Goal: Information Seeking & Learning: Learn about a topic

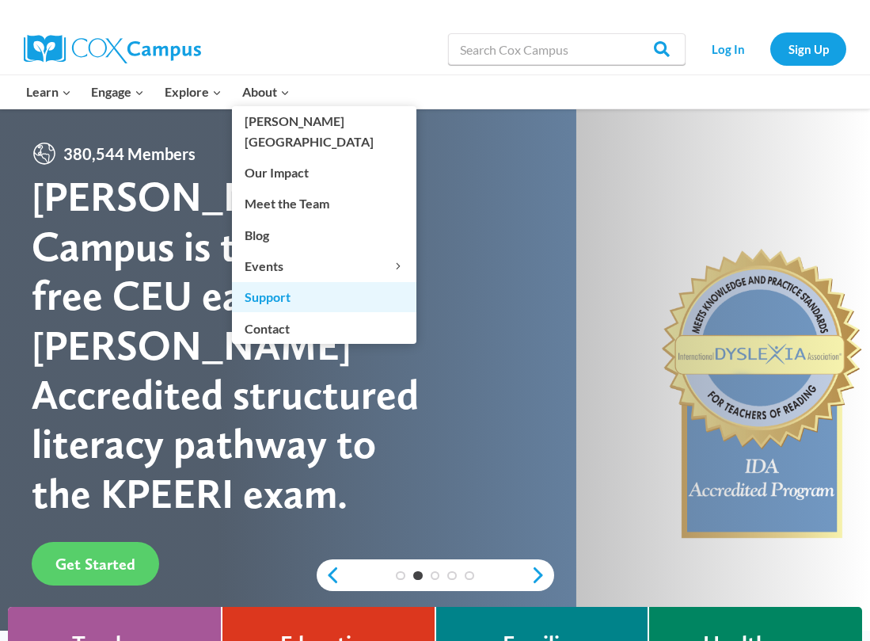
click at [295, 282] on link "Support" at bounding box center [324, 297] width 184 height 30
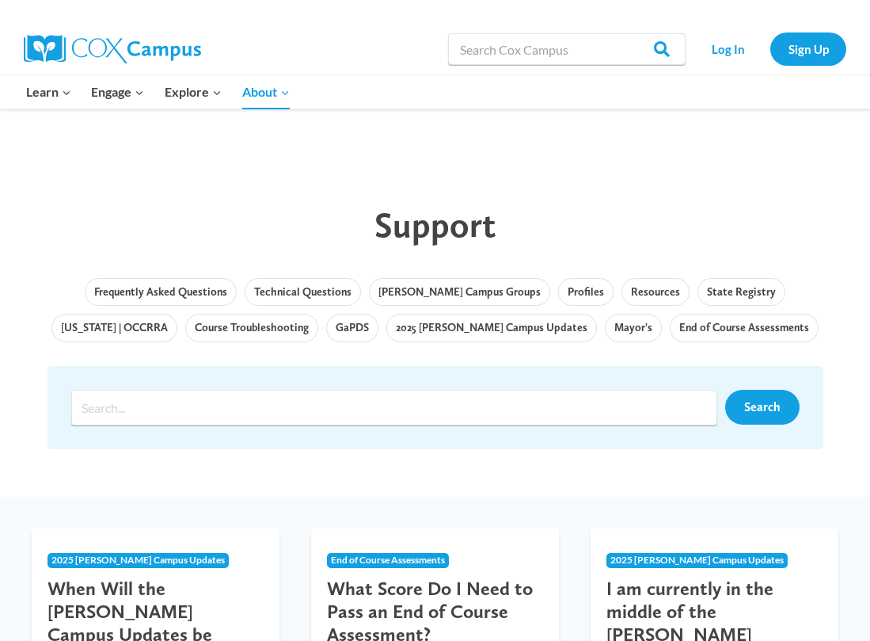
click at [175, 202] on div "Support" at bounding box center [436, 225] width 808 height 74
click at [605, 332] on link "Mayor's" at bounding box center [633, 328] width 57 height 29
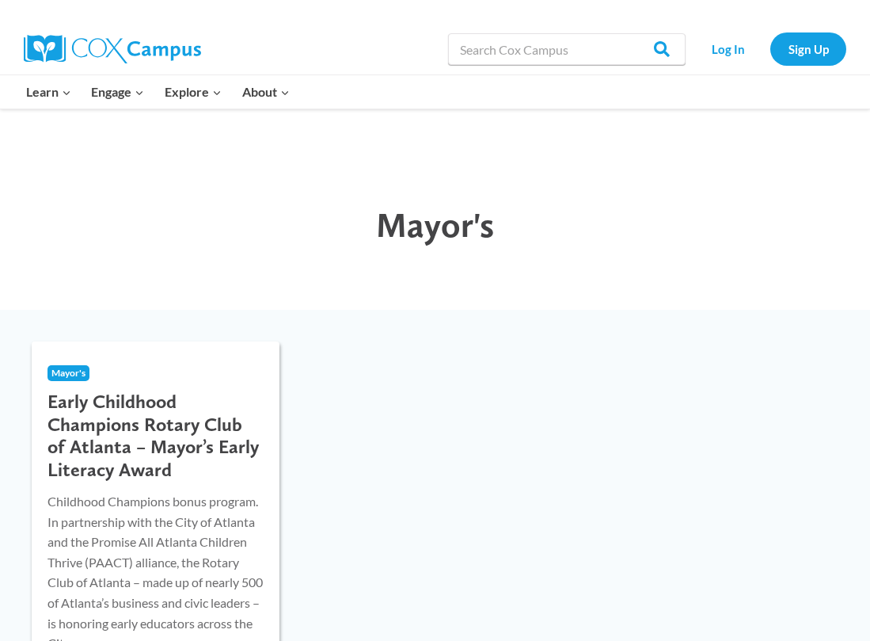
click at [101, 412] on h3 "Early Childhood Champions Rotary Club of Atlanta – Mayor’s Early Literacy Award" at bounding box center [156, 435] width 216 height 91
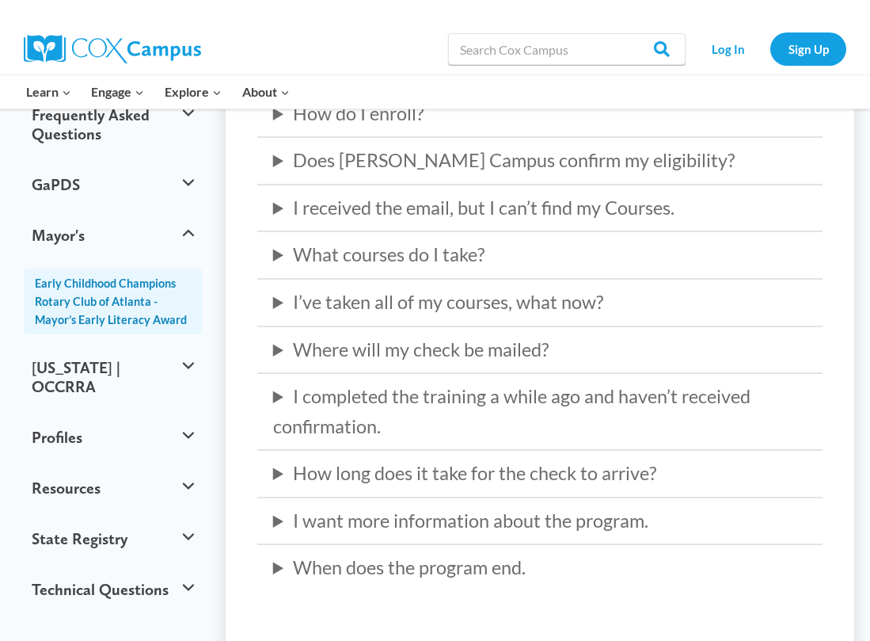
scroll to position [396, 0]
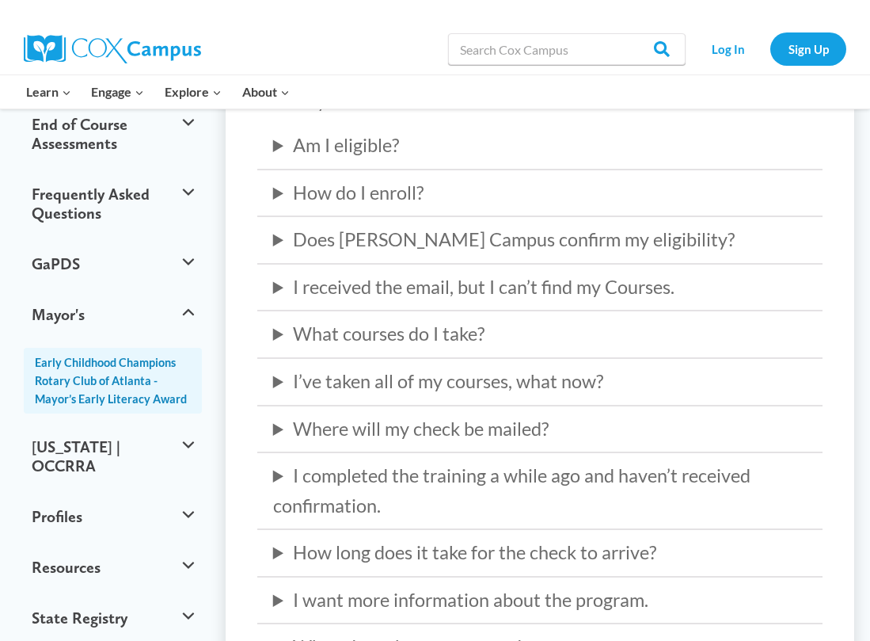
click at [379, 48] on div "Search in [URL][DOMAIN_NAME] Search Search Log In Sign Up" at bounding box center [586, 49] width 522 height 51
click at [306, 21] on div at bounding box center [230, 12] width 412 height 24
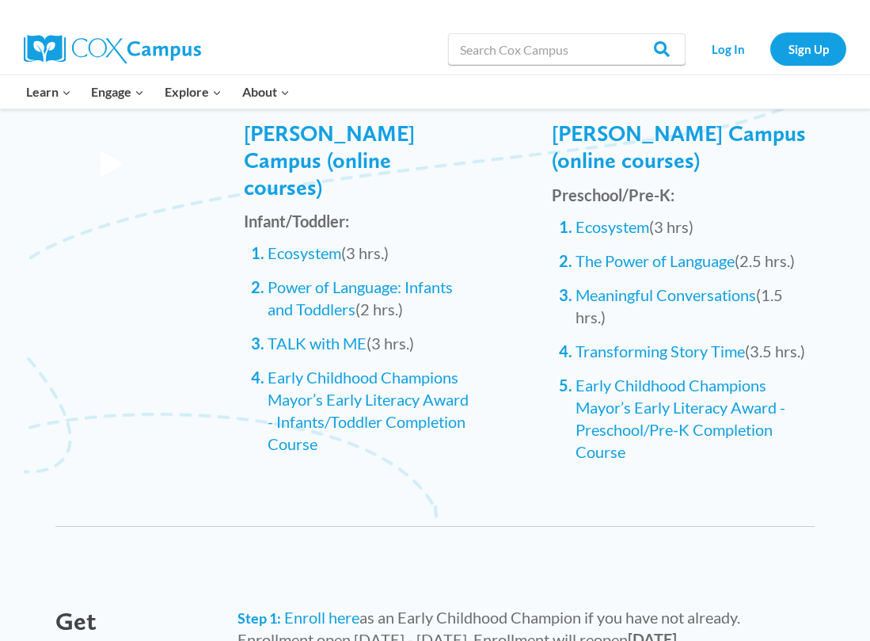
scroll to position [1584, 0]
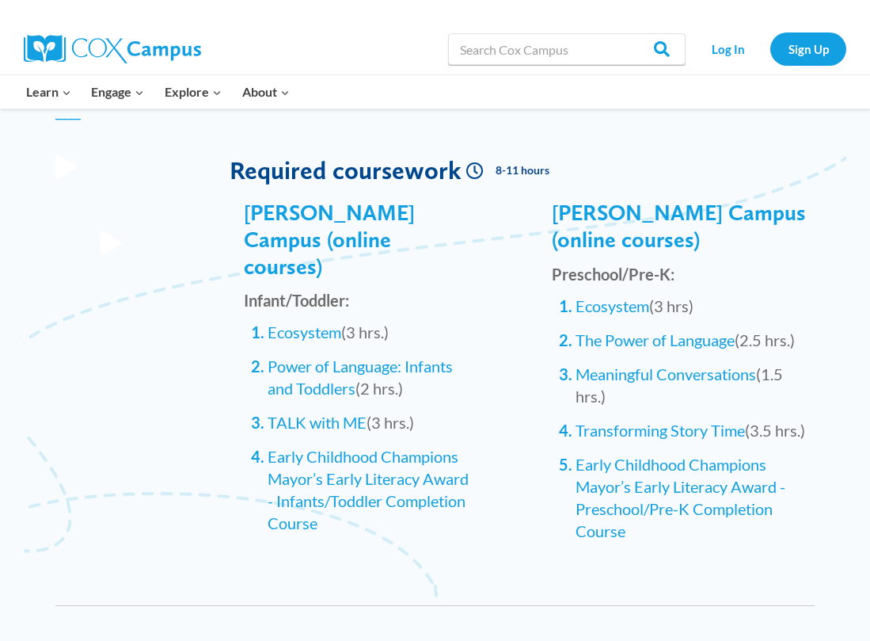
click at [309, 58] on div at bounding box center [174, 49] width 301 height 51
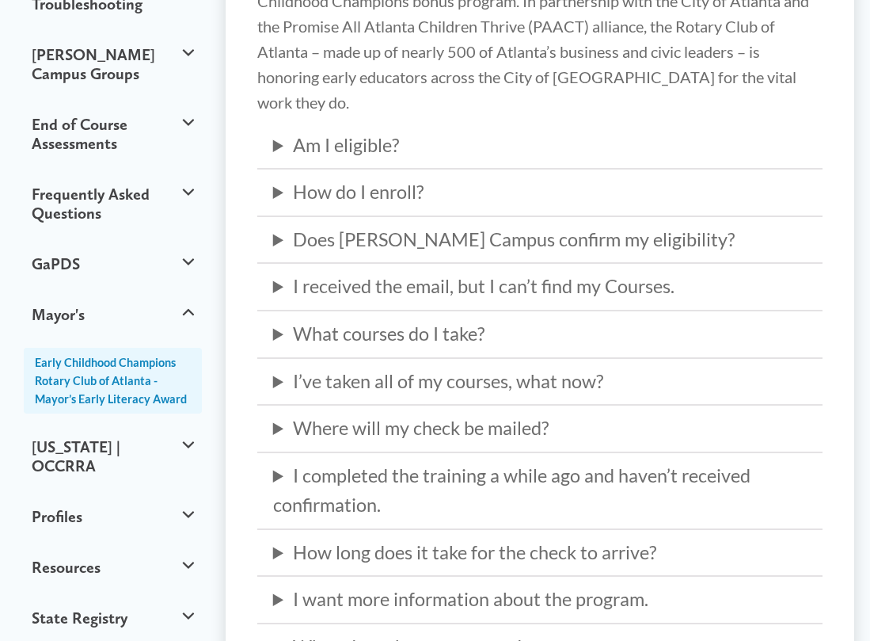
scroll to position [396, 0]
click at [278, 319] on summary "What courses do I take?" at bounding box center [540, 334] width 534 height 30
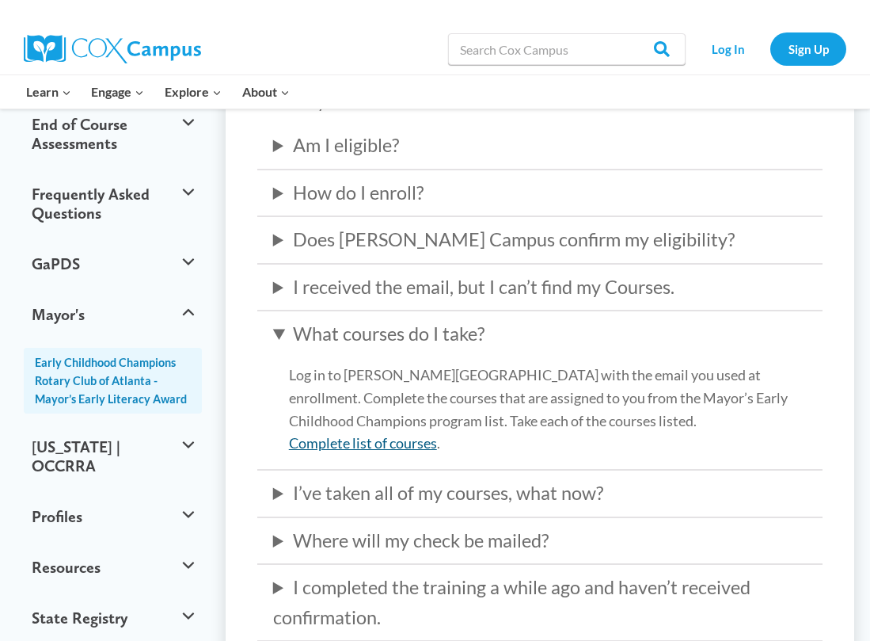
click at [391, 434] on link "Complete list of courses" at bounding box center [363, 442] width 148 height 17
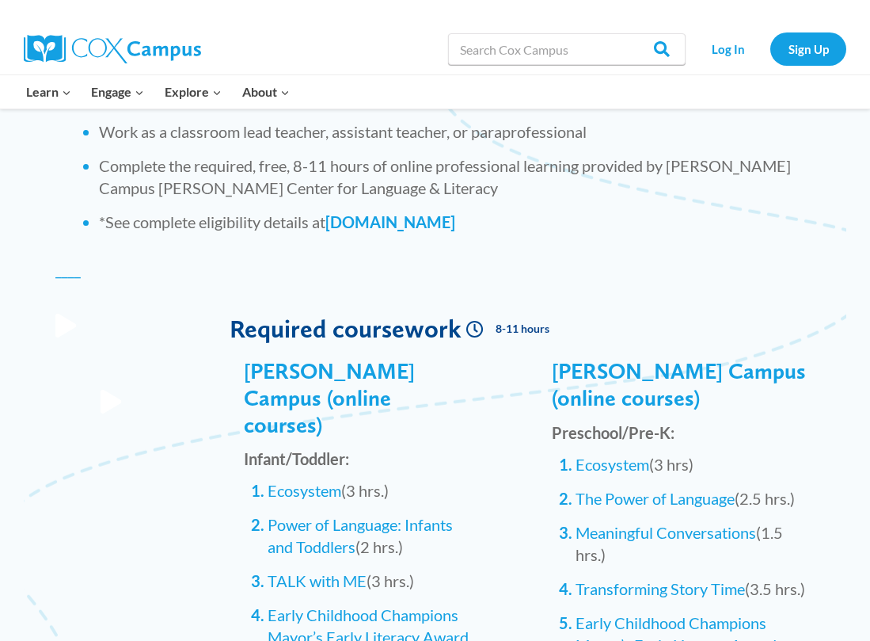
scroll to position [1584, 0]
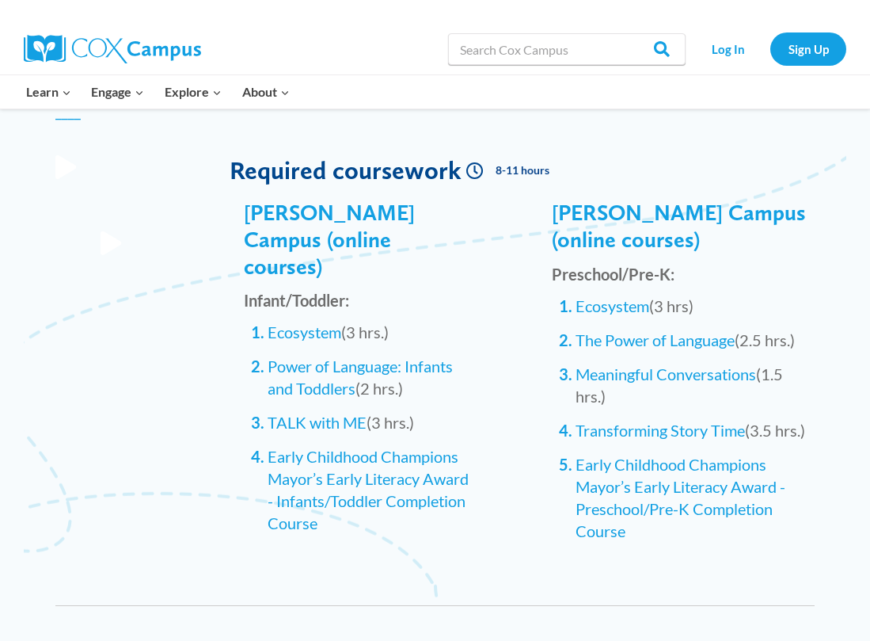
click at [347, 154] on link "Required coursework" at bounding box center [346, 169] width 232 height 31
click at [200, 249] on span "500" at bounding box center [221, 379] width 46 height 358
click at [85, 311] on div "500 Cox Campus (online courses) Infant/Toddler: Ecosystem (3 hrs.) Power of Lan…" at bounding box center [435, 393] width 791 height 373
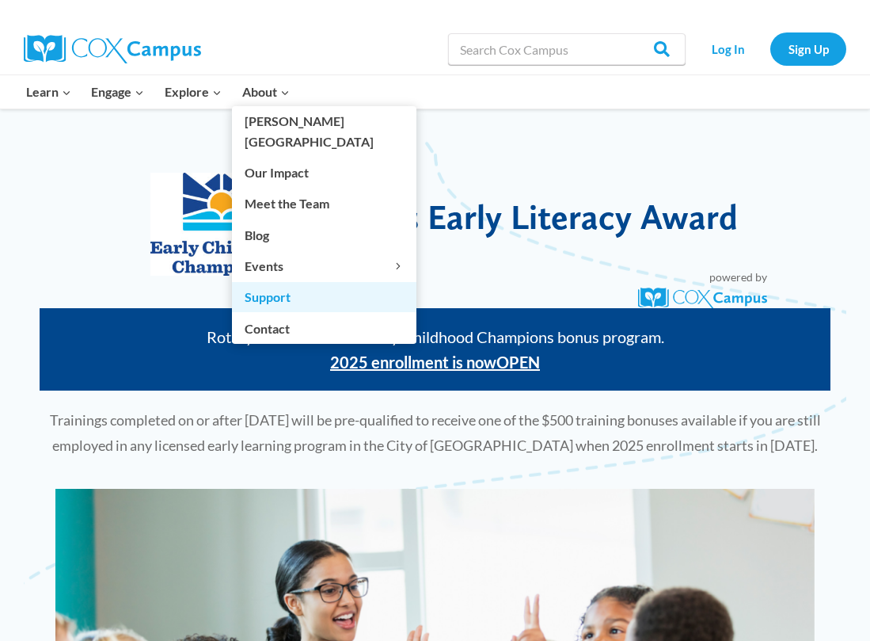
click at [247, 282] on link "Support" at bounding box center [324, 297] width 184 height 30
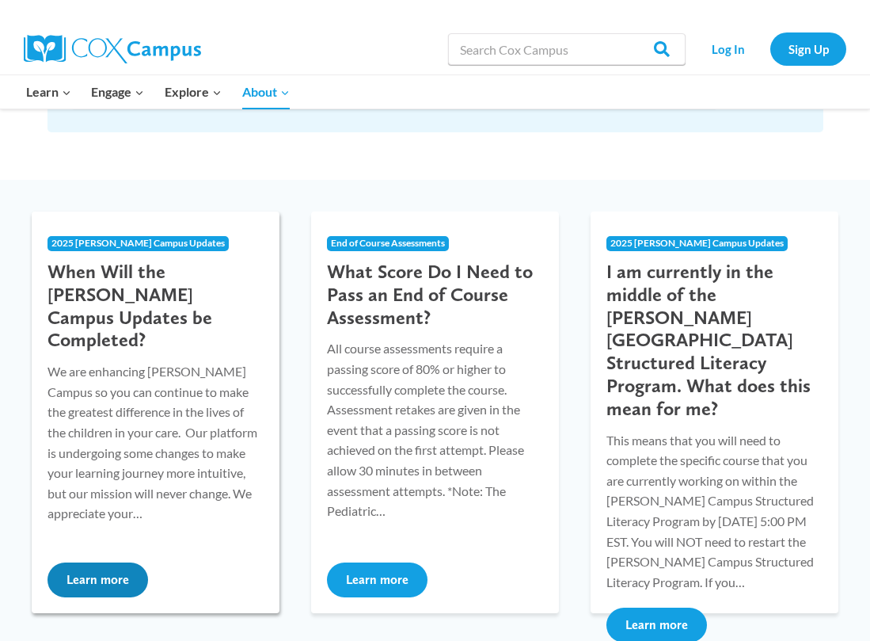
scroll to position [158, 0]
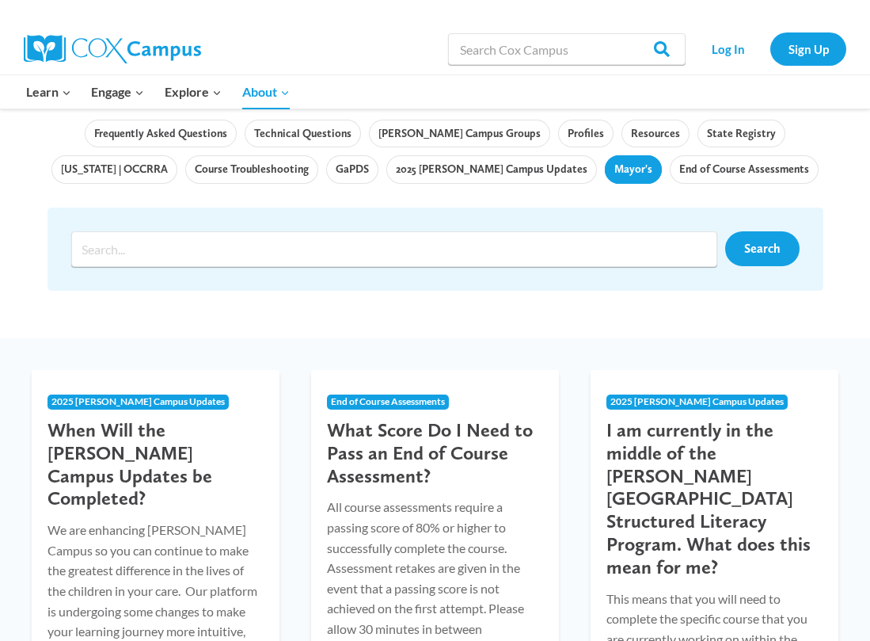
click at [605, 164] on link "Mayor's" at bounding box center [633, 169] width 57 height 29
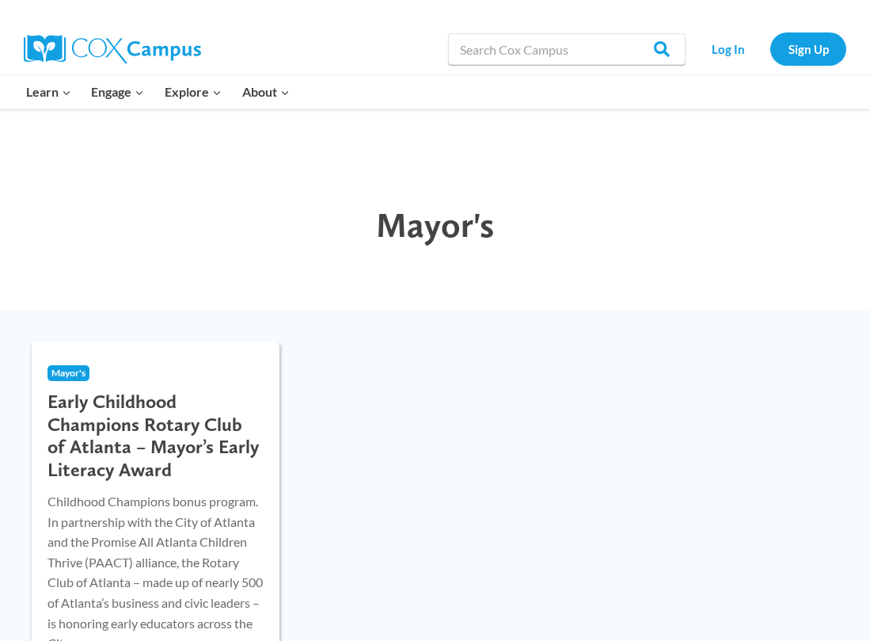
click at [184, 411] on h3 "Early Childhood Champions Rotary Club of Atlanta – Mayor’s Early Literacy Award" at bounding box center [156, 435] width 216 height 91
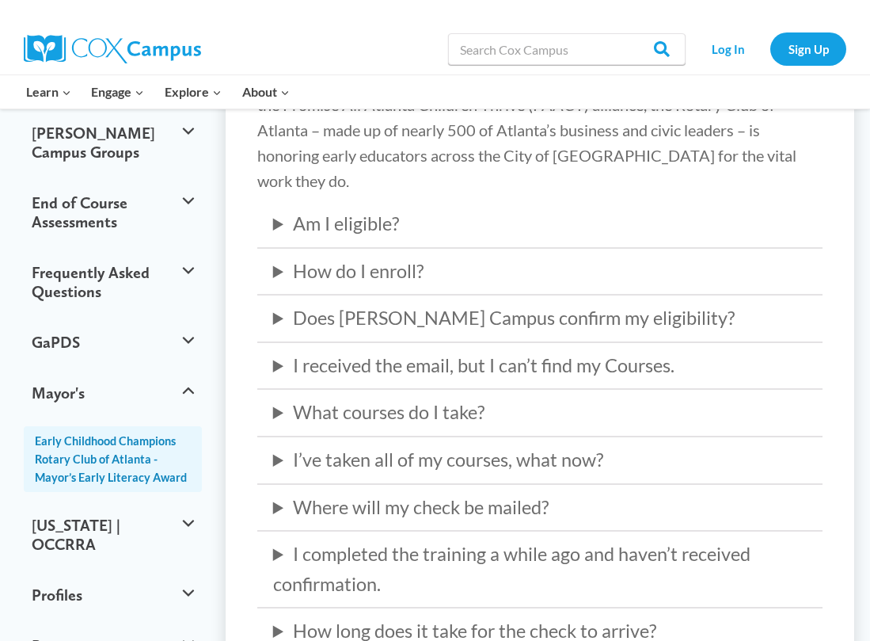
click at [276, 397] on summary "What courses do I take?" at bounding box center [540, 412] width 534 height 30
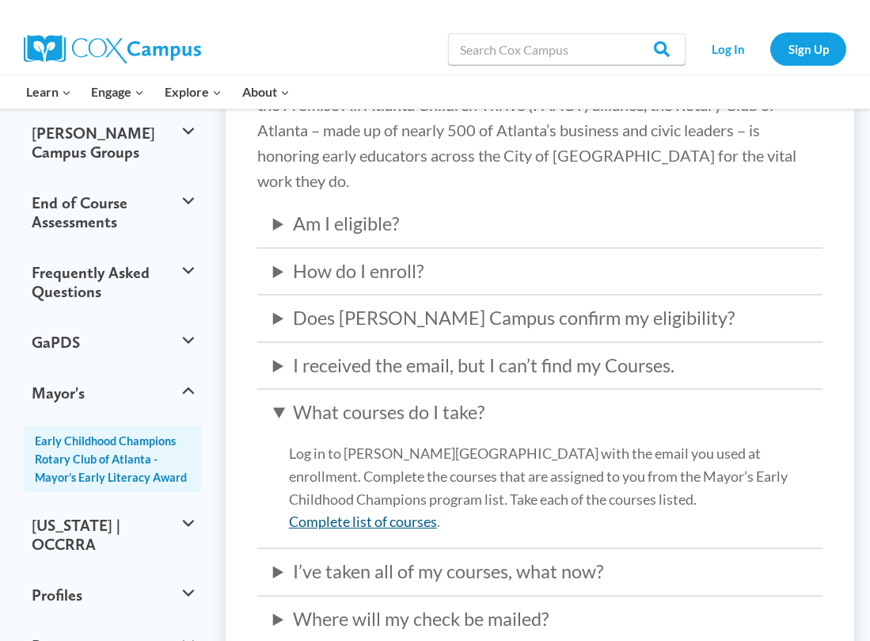
click at [350, 512] on link "Complete list of courses" at bounding box center [363, 520] width 148 height 17
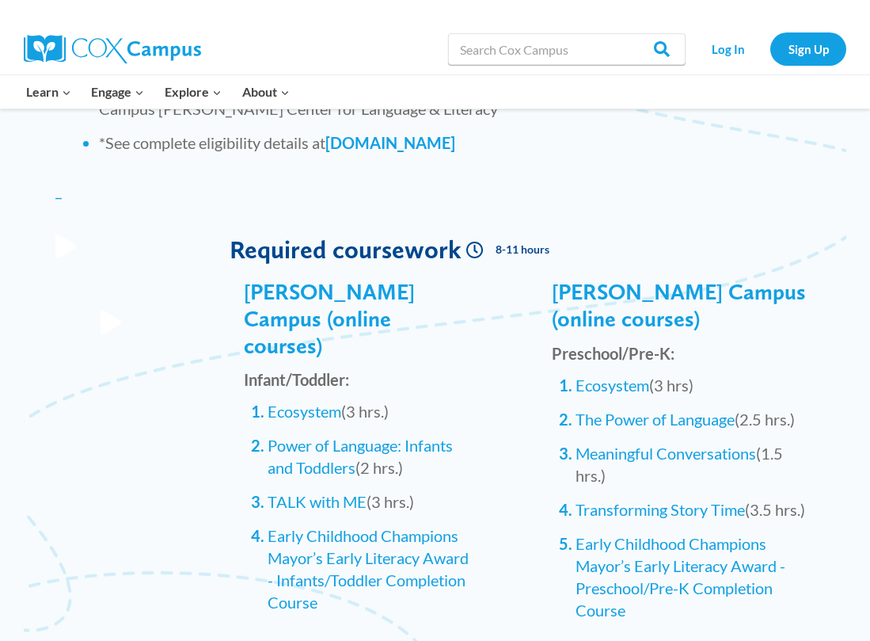
scroll to position [1425, 0]
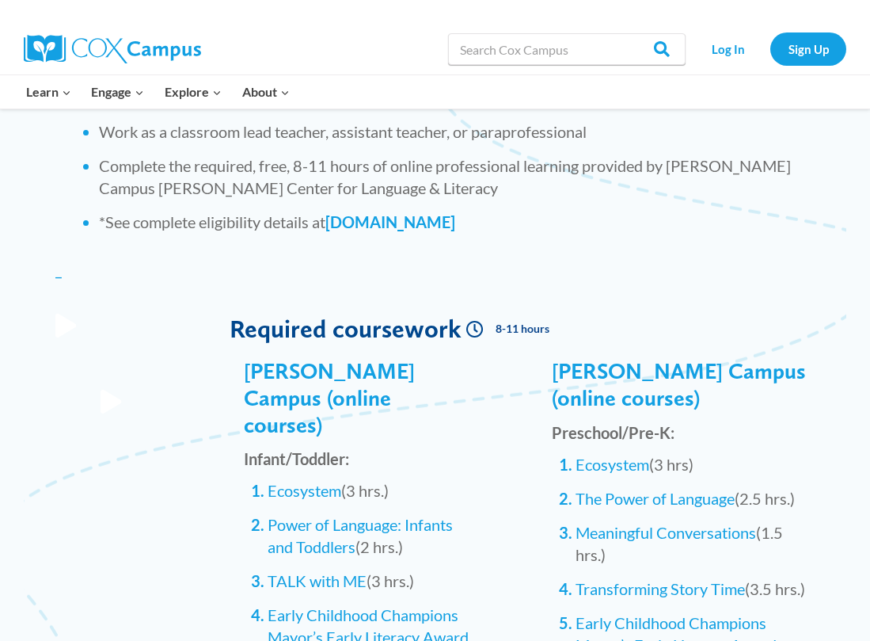
click at [291, 449] on span "Infant/Toddler:" at bounding box center [296, 458] width 105 height 19
click at [281, 313] on span "Required coursework" at bounding box center [346, 328] width 232 height 31
click at [55, 260] on link "_" at bounding box center [58, 269] width 6 height 19
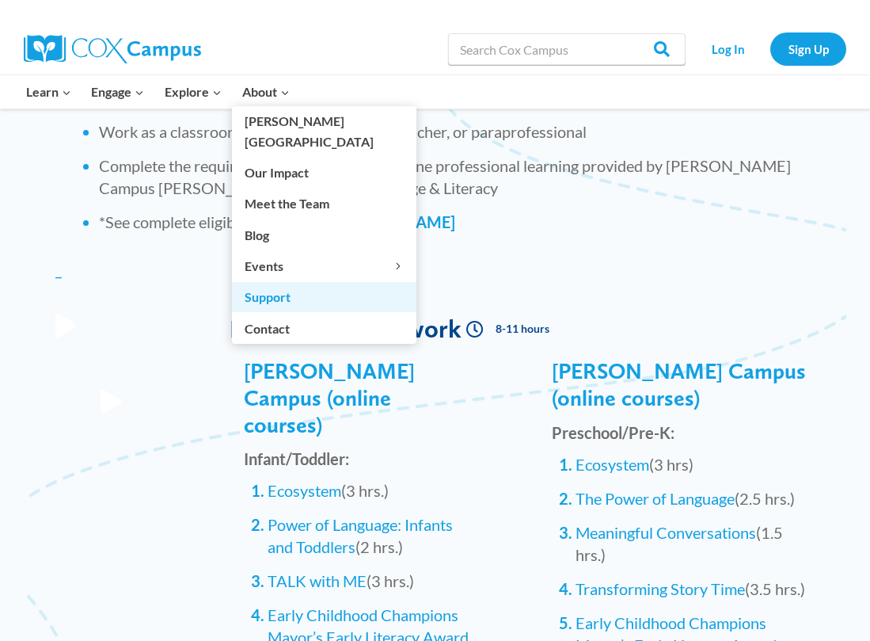
click at [263, 282] on link "Support" at bounding box center [324, 297] width 184 height 30
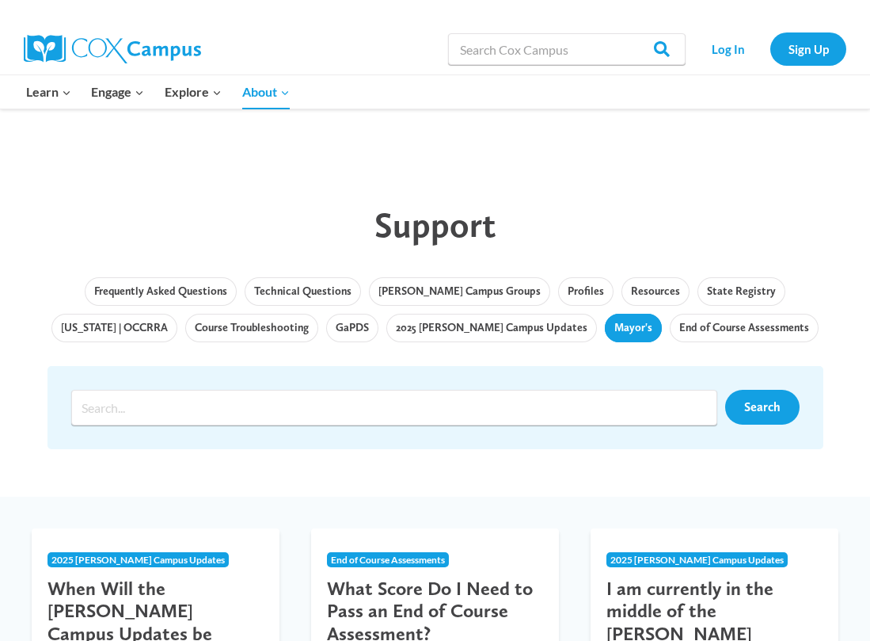
click at [605, 335] on link "Mayor's" at bounding box center [633, 328] width 57 height 29
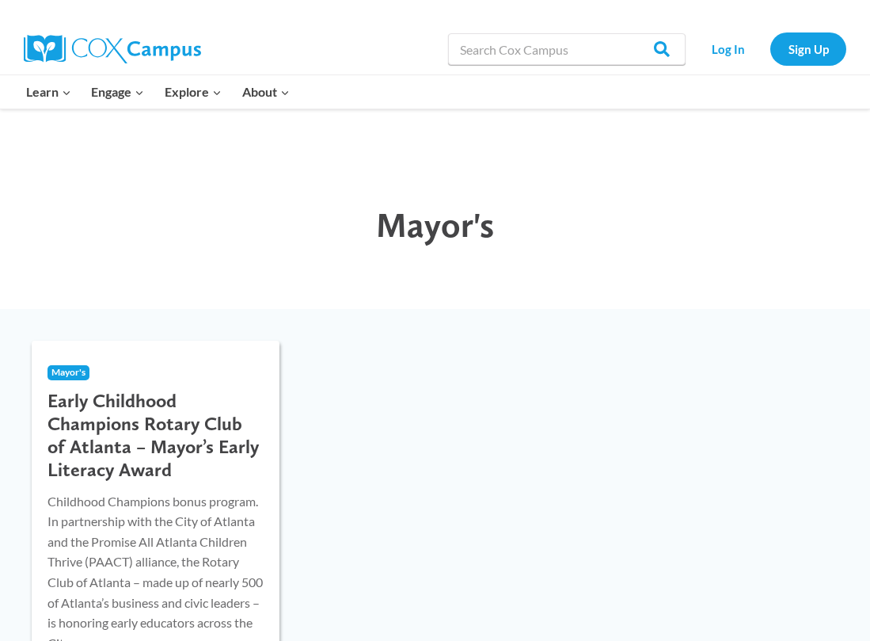
click at [132, 435] on h3 "Early Childhood Champions Rotary Club of Atlanta – Mayor’s Early Literacy Award" at bounding box center [156, 435] width 216 height 91
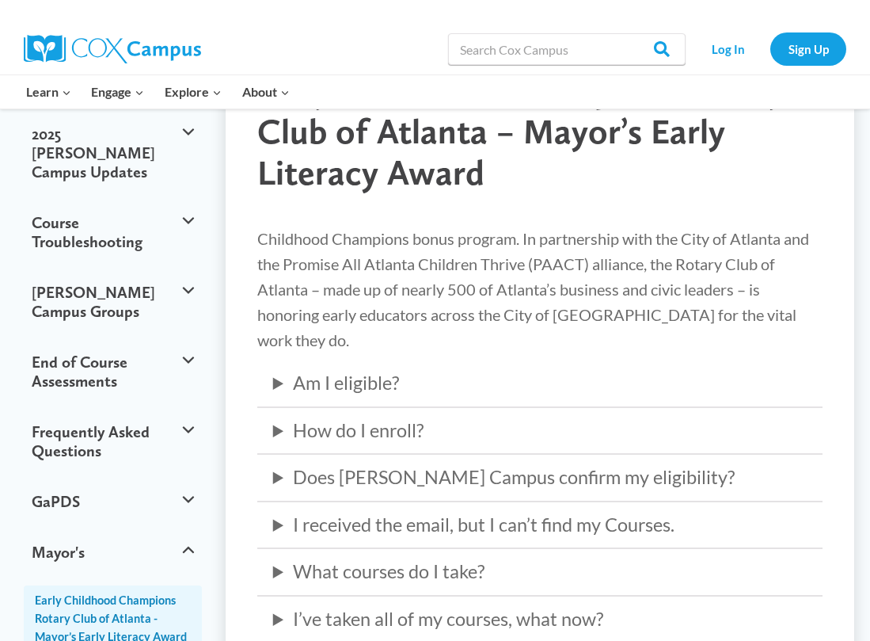
scroll to position [396, 0]
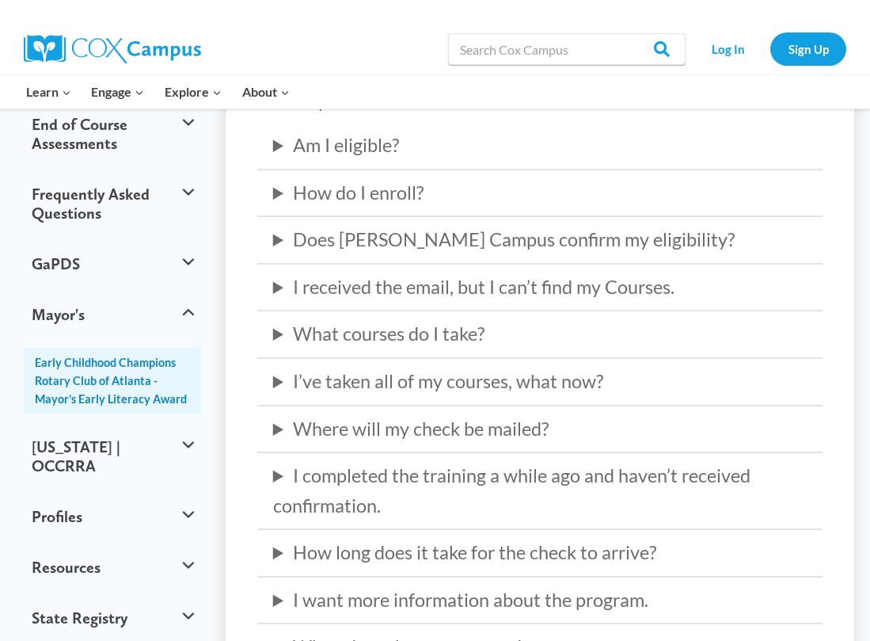
click at [268, 367] on details "I’ve taken all of my courses, what now? Once you have completed all the courses…" at bounding box center [539, 382] width 565 height 30
click at [280, 417] on summary "Where will my check be mailed?" at bounding box center [540, 429] width 534 height 30
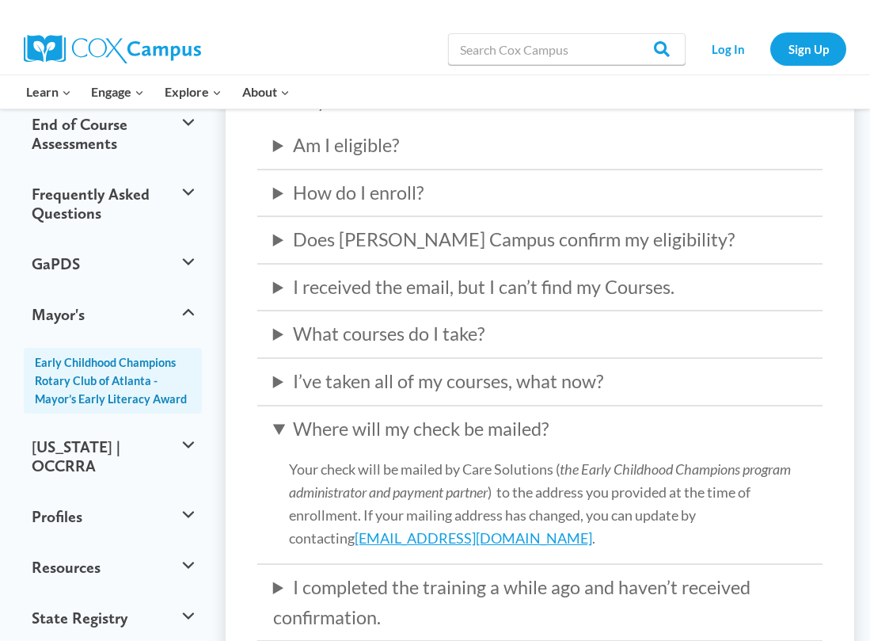
scroll to position [554, 0]
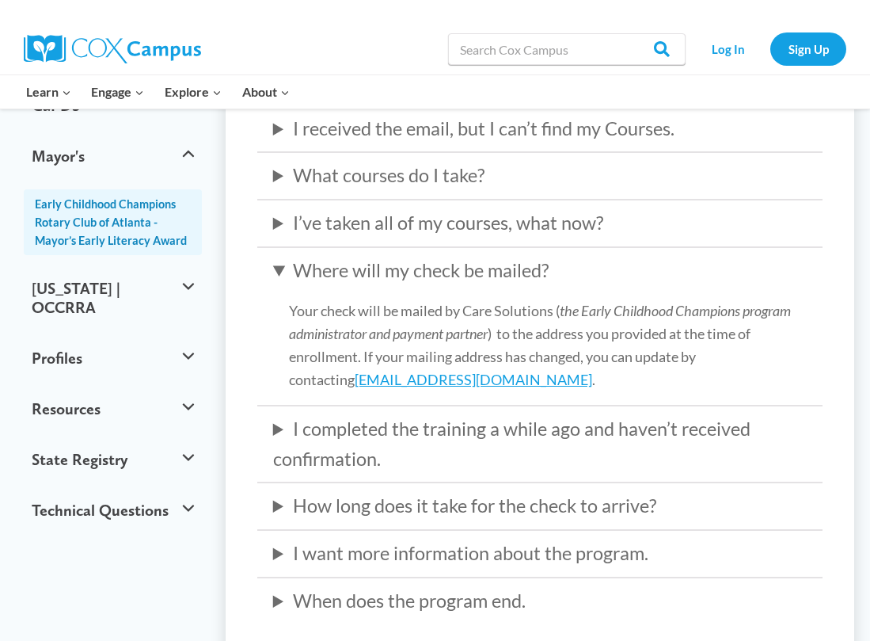
click at [273, 414] on summary "I completed the training a while ago and haven’t received confirmation." at bounding box center [540, 443] width 534 height 59
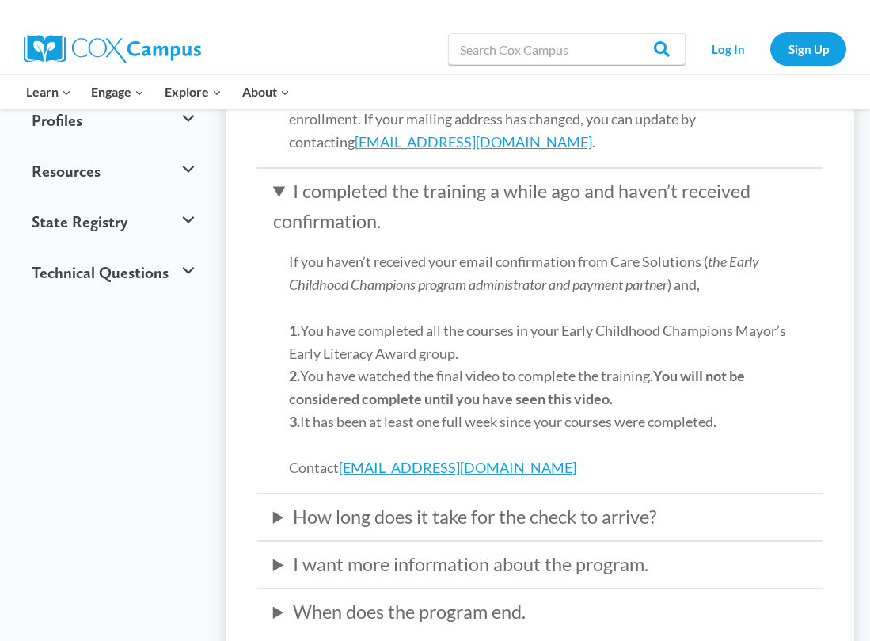
scroll to position [396, 0]
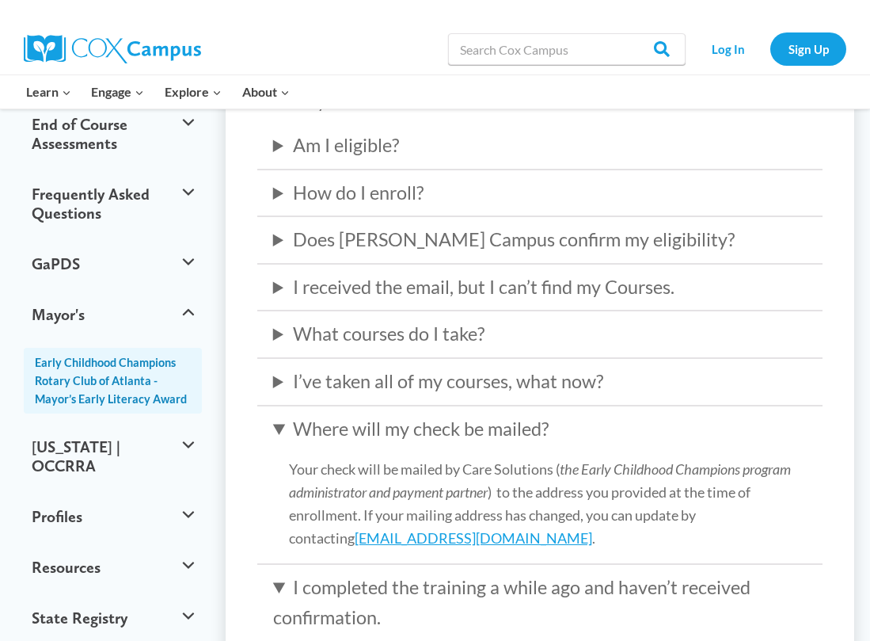
click at [285, 272] on summary "I received the email, but I can’t find my Courses." at bounding box center [540, 287] width 534 height 30
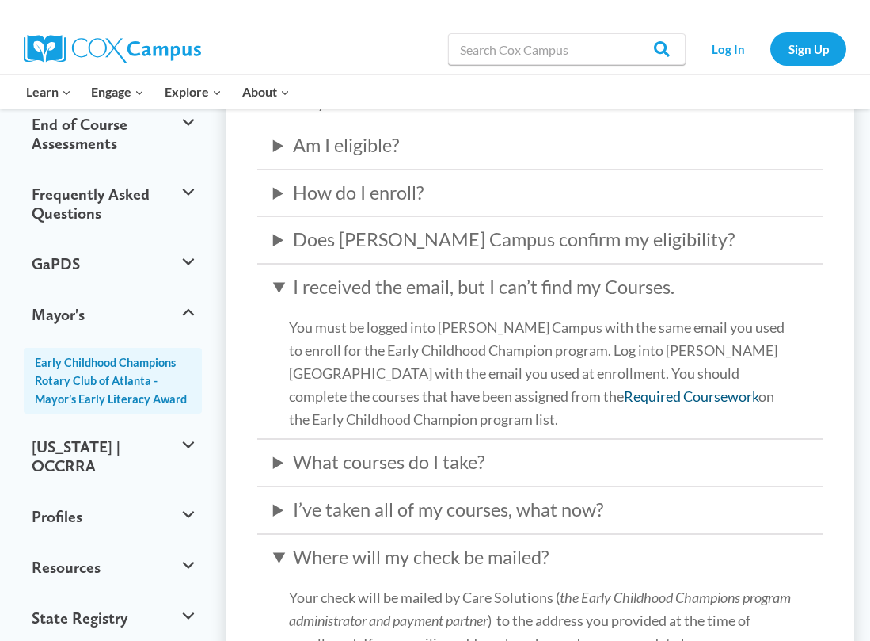
click at [624, 387] on link "Required Coursework" at bounding box center [691, 395] width 135 height 17
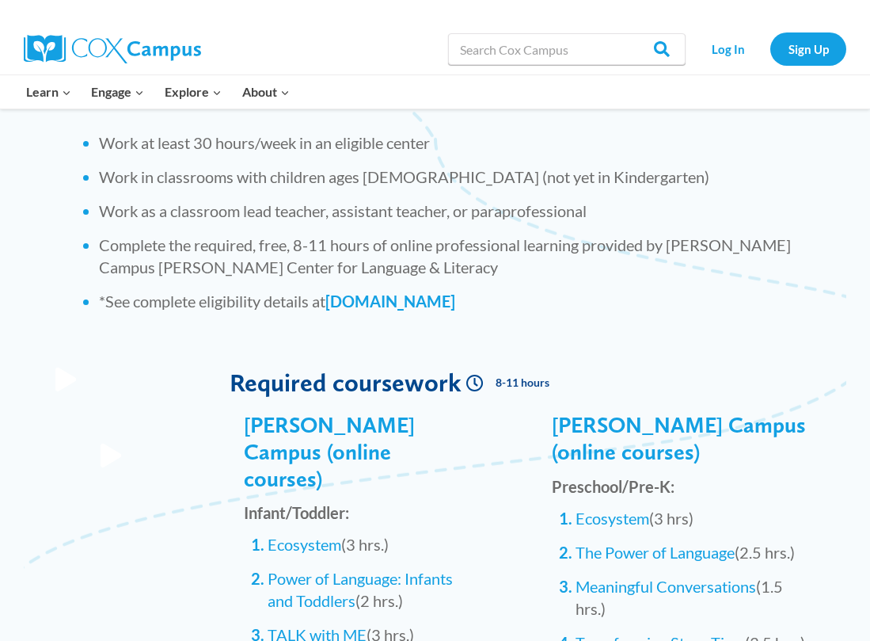
scroll to position [1504, 0]
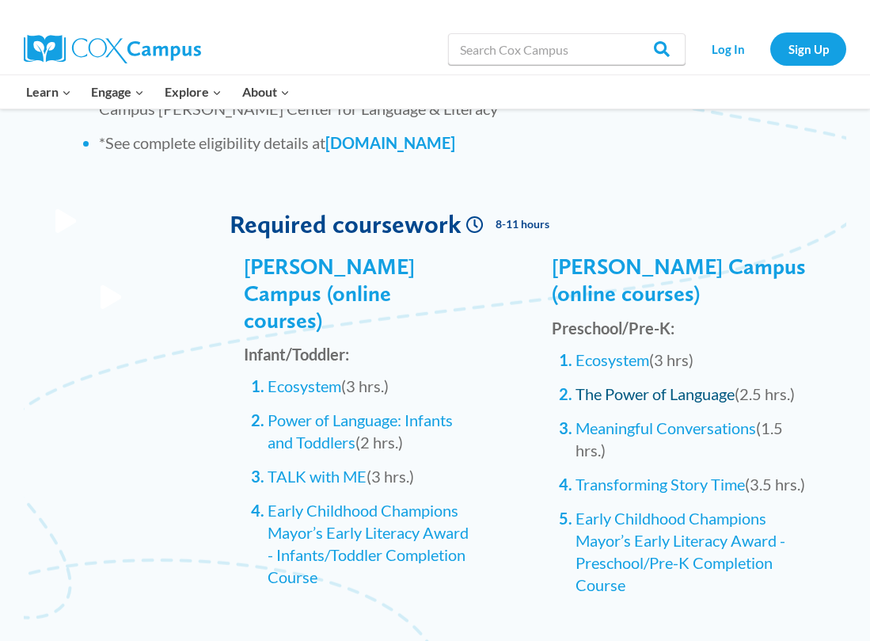
click at [677, 384] on link "The Power of Language" at bounding box center [655, 393] width 159 height 19
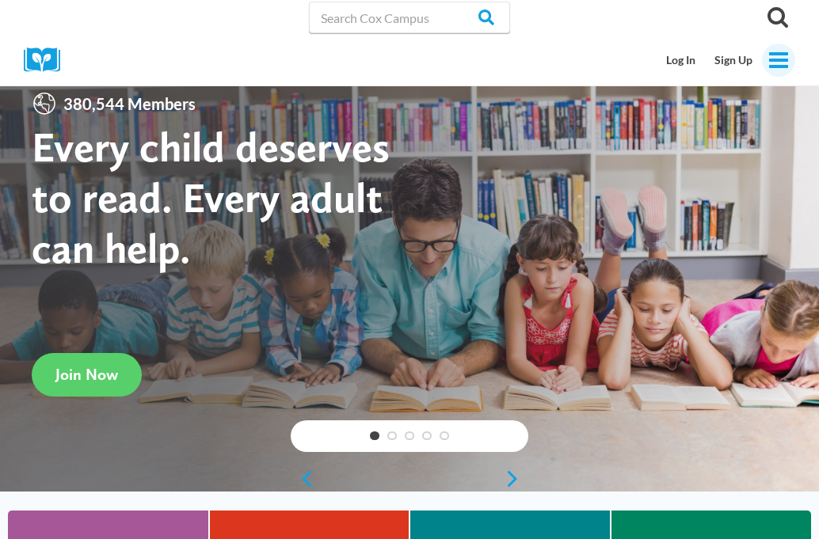
click at [775, 49] on icon "Toggle Menu" at bounding box center [778, 60] width 22 height 22
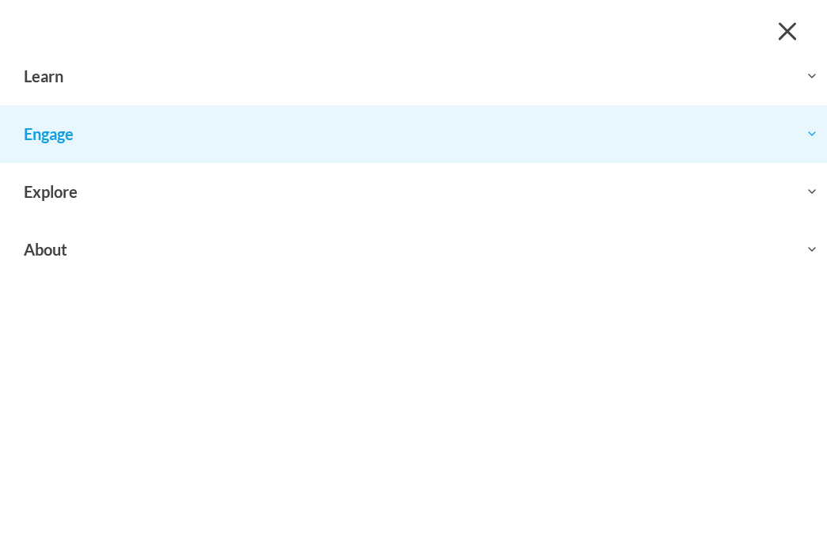
click at [211, 144] on button "Toggle child menu Expand" at bounding box center [413, 133] width 827 height 57
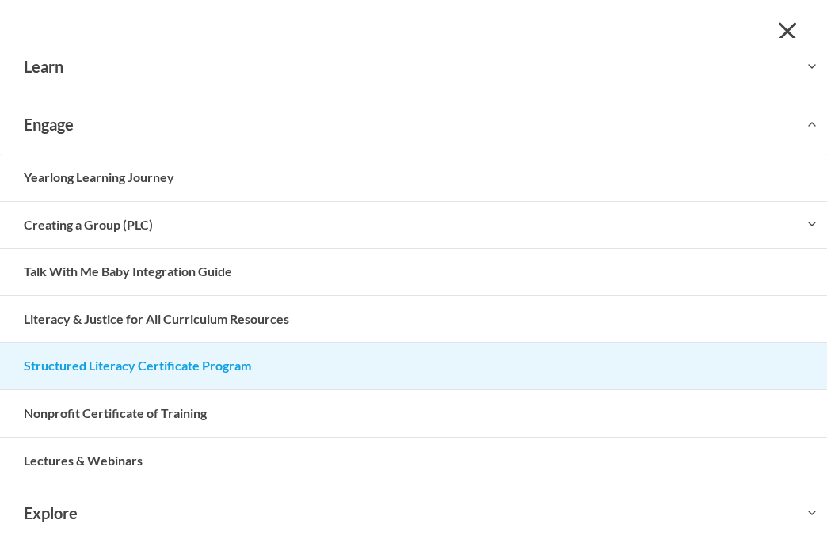
click at [142, 361] on link "Structured Literacy Certificate Program" at bounding box center [413, 366] width 827 height 47
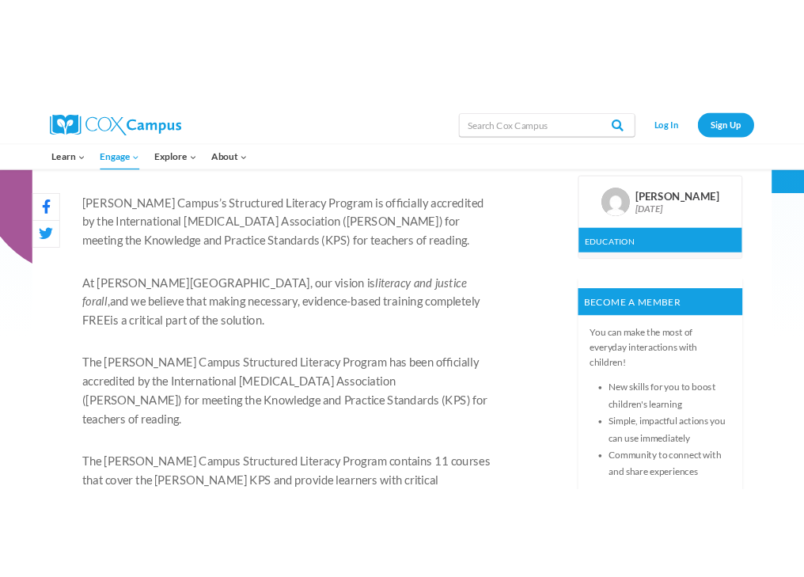
scroll to position [792, 0]
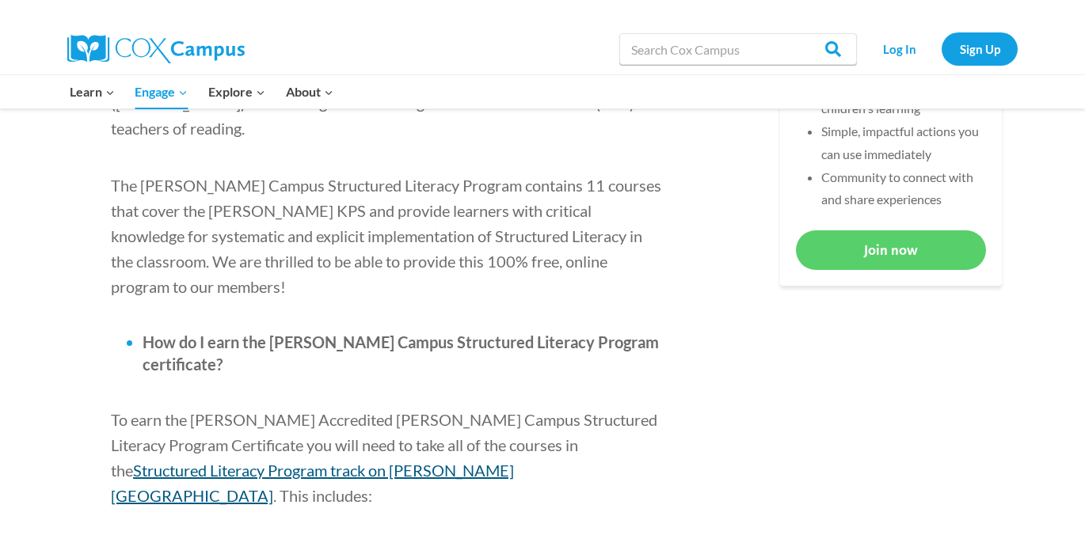
click at [458, 461] on span "Structured Literacy Program track on Cox Campus" at bounding box center [312, 483] width 403 height 44
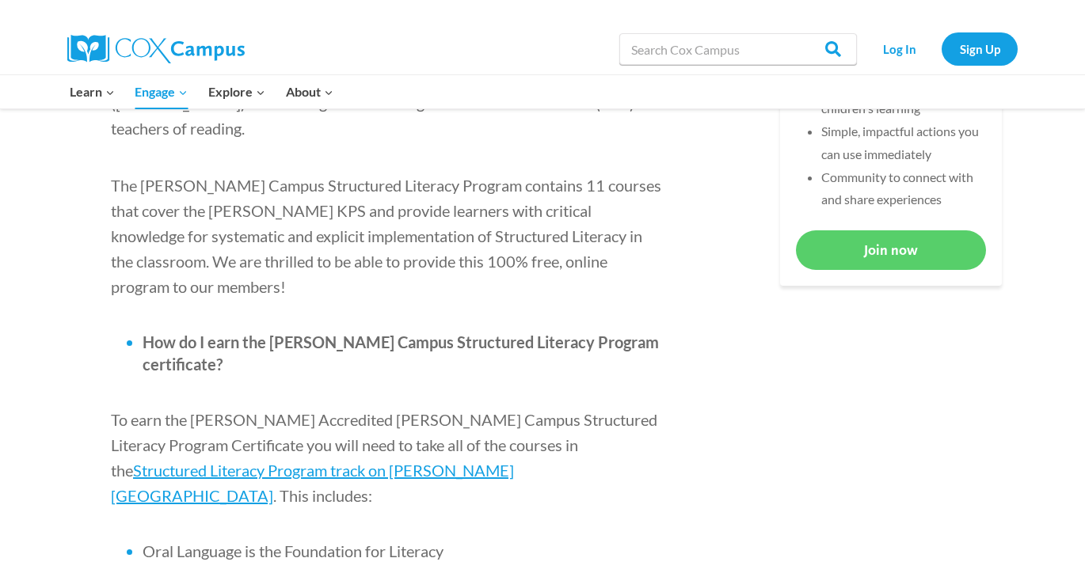
click at [818, 7] on div at bounding box center [779, 12] width 475 height 24
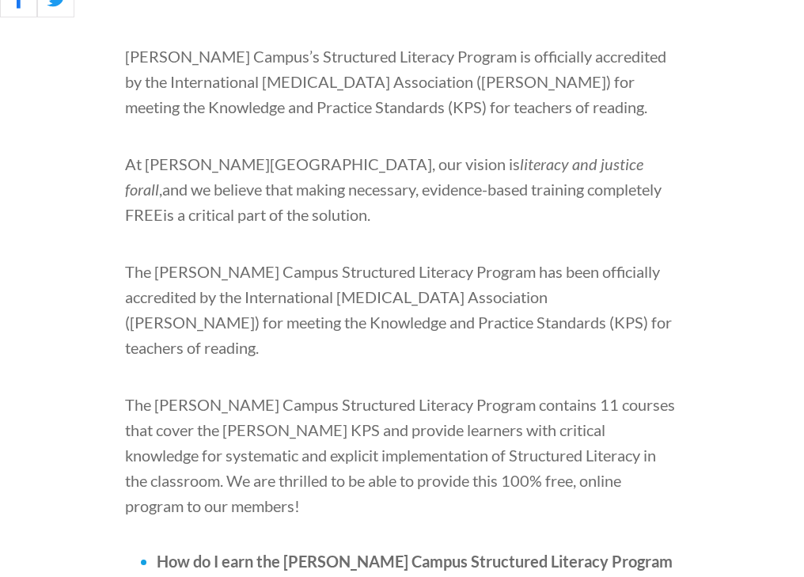
scroll to position [0, 0]
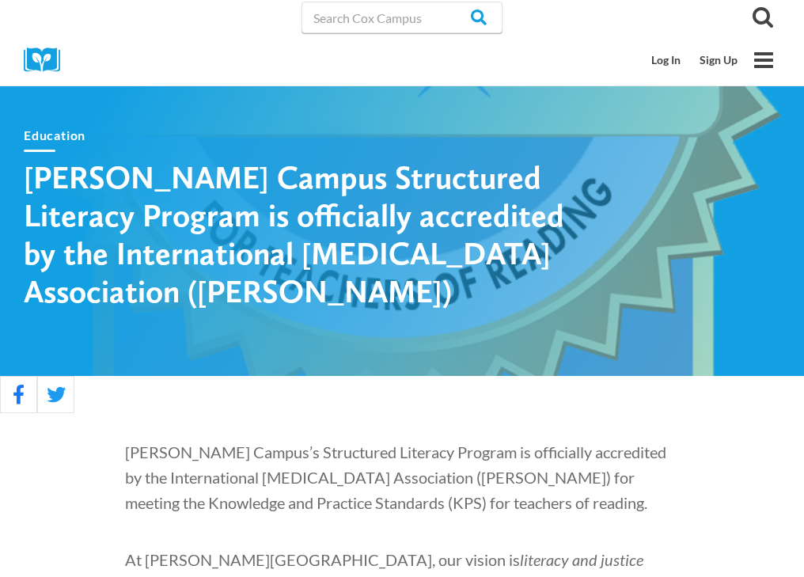
click at [48, 70] on img at bounding box center [48, 60] width 48 height 25
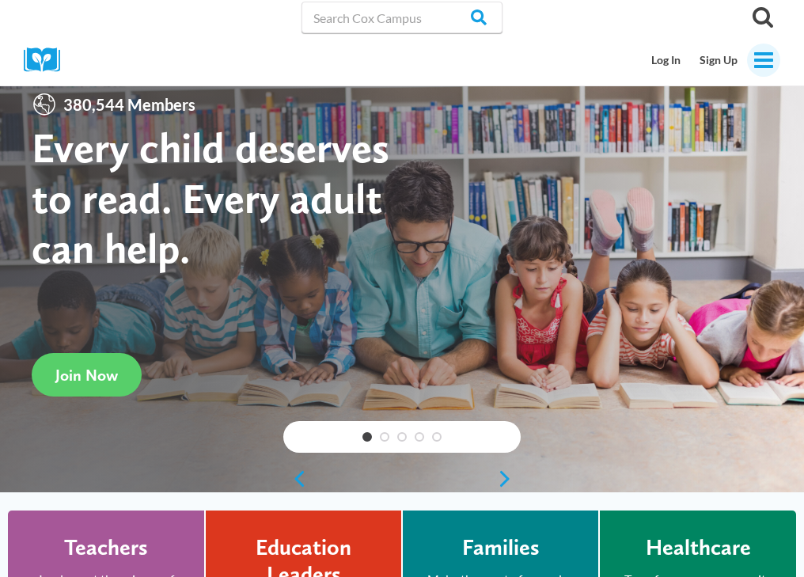
click at [757, 58] on icon "Toggle Menu" at bounding box center [764, 60] width 22 height 22
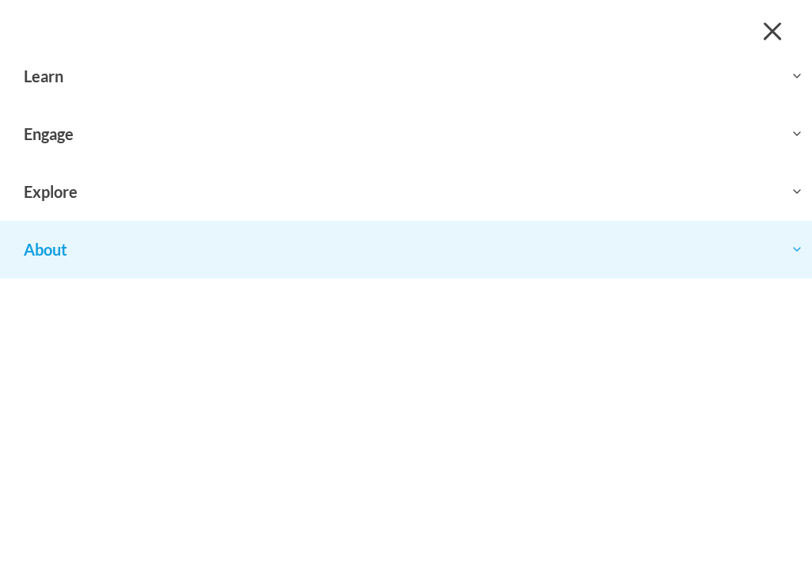
click at [72, 252] on button "Toggle child menu Expand" at bounding box center [406, 249] width 812 height 57
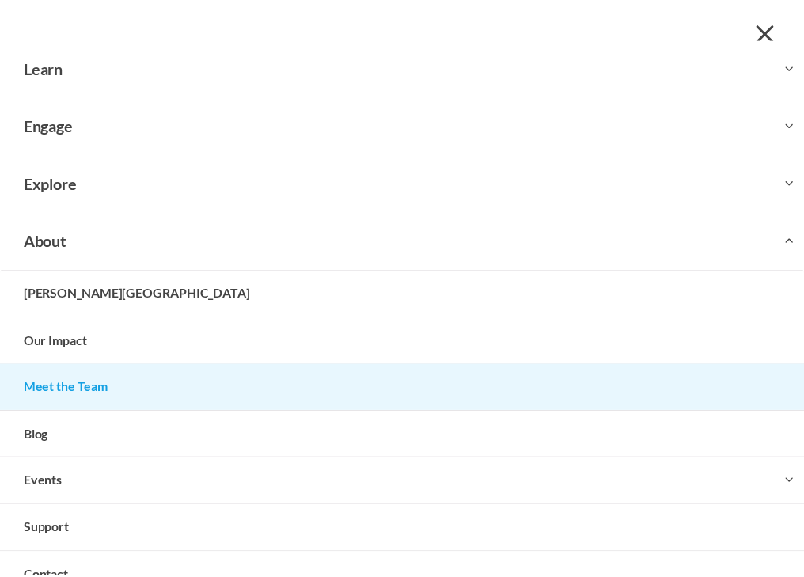
scroll to position [47, 0]
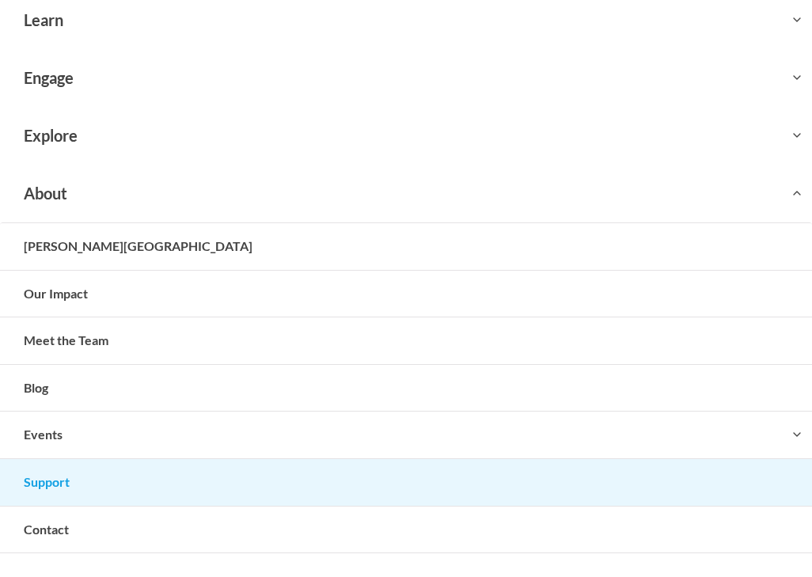
click at [54, 486] on link "Support" at bounding box center [406, 482] width 812 height 47
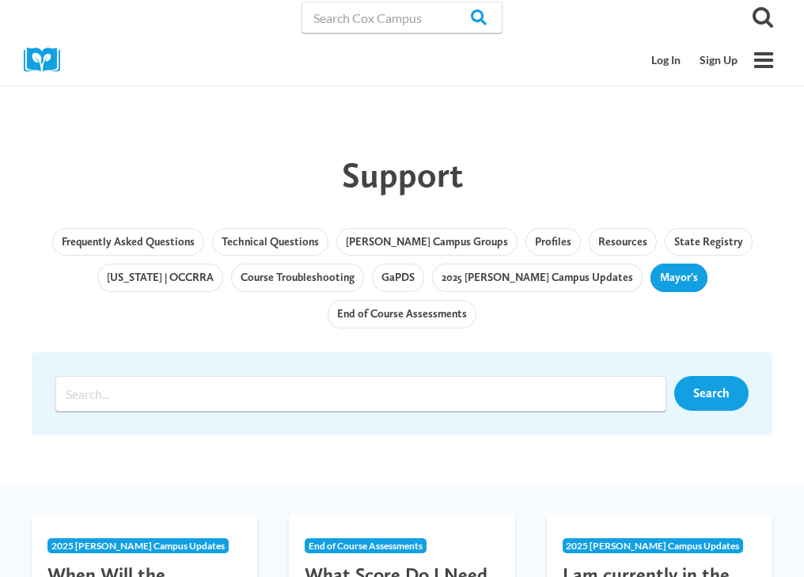
click at [651, 280] on link "Mayor's" at bounding box center [679, 278] width 57 height 29
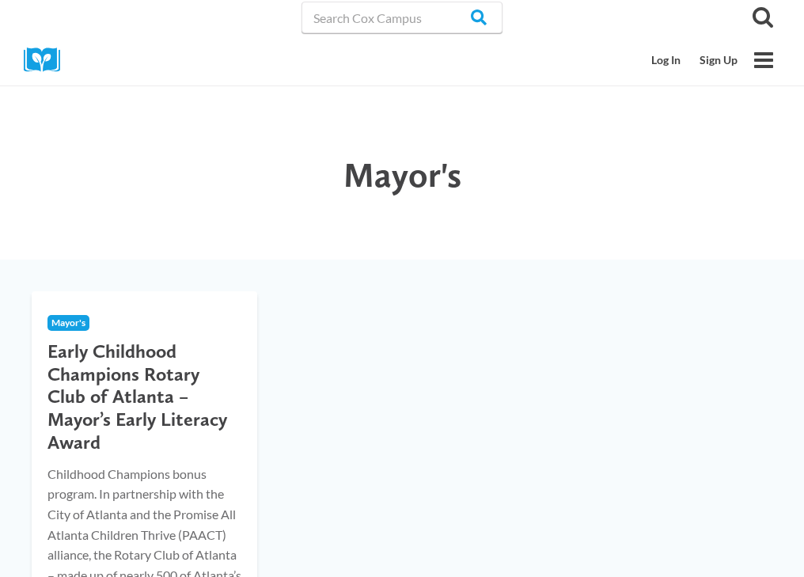
scroll to position [79, 0]
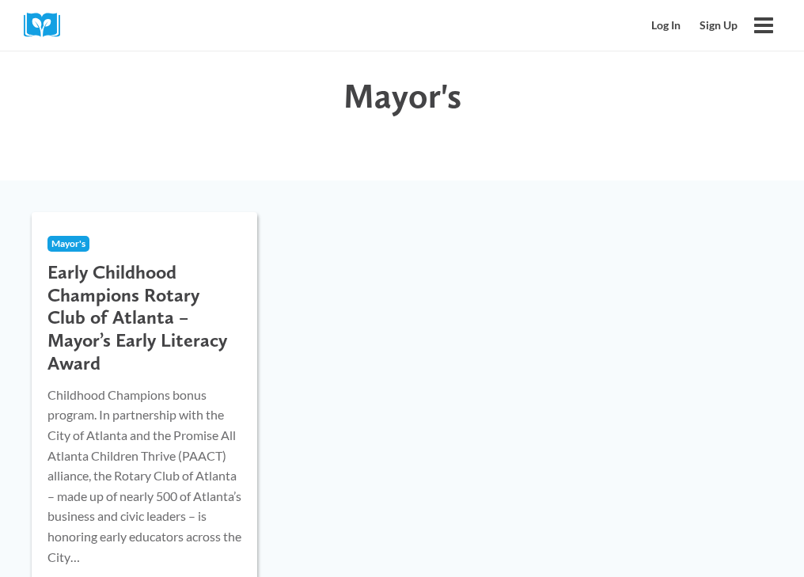
click at [139, 289] on h3 "Early Childhood Champions Rotary Club of Atlanta – Mayor’s Early Literacy Award" at bounding box center [145, 318] width 194 height 114
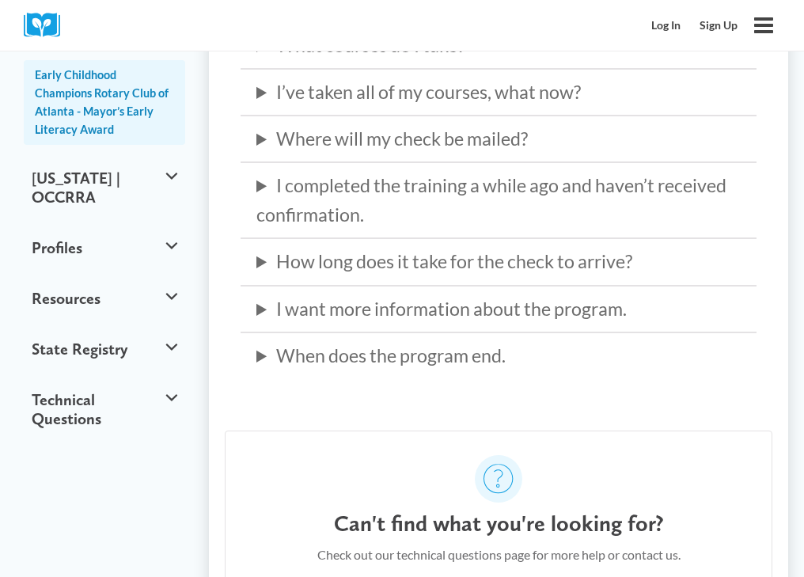
scroll to position [713, 0]
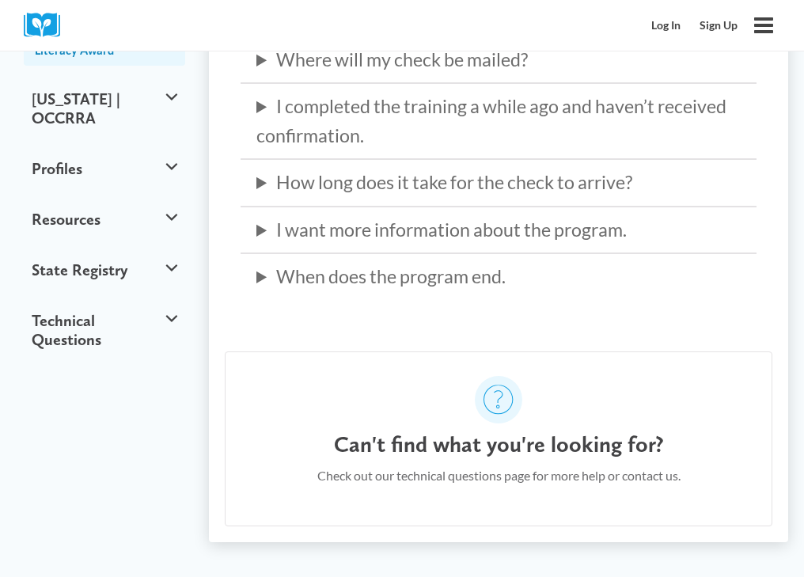
click at [272, 270] on summary "When does the program end." at bounding box center [499, 276] width 485 height 29
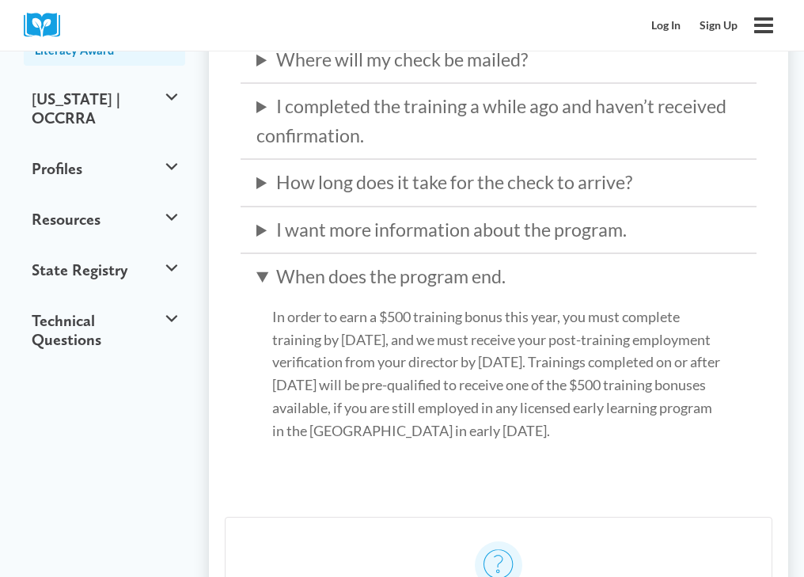
click at [268, 227] on summary "I want more information about the program." at bounding box center [499, 229] width 485 height 29
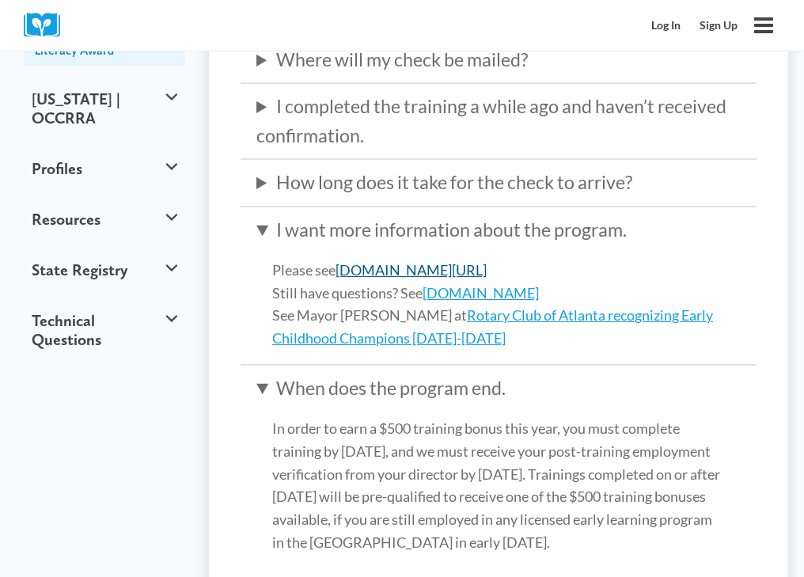
click at [428, 270] on link "coxcampus.org/mayors-award-for-early-literacy/" at bounding box center [411, 269] width 151 height 17
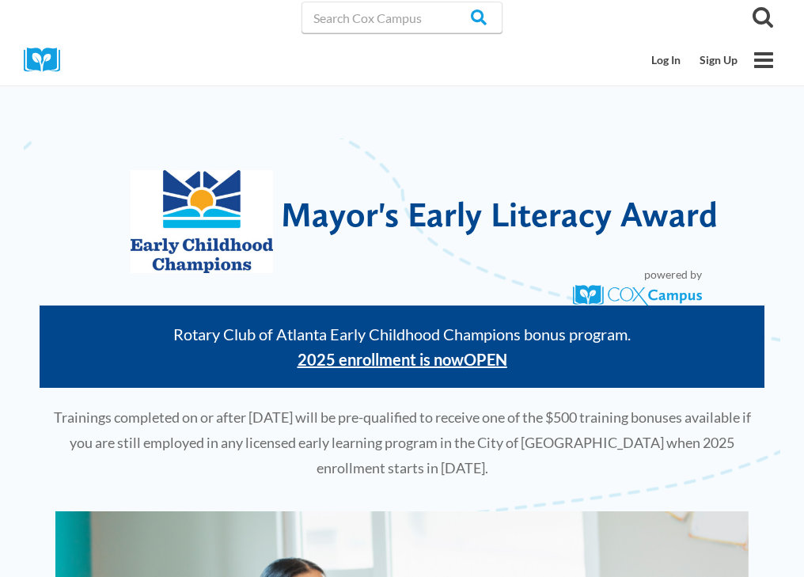
click at [430, 193] on span "Mayor's Early Literacy Award" at bounding box center [499, 214] width 437 height 42
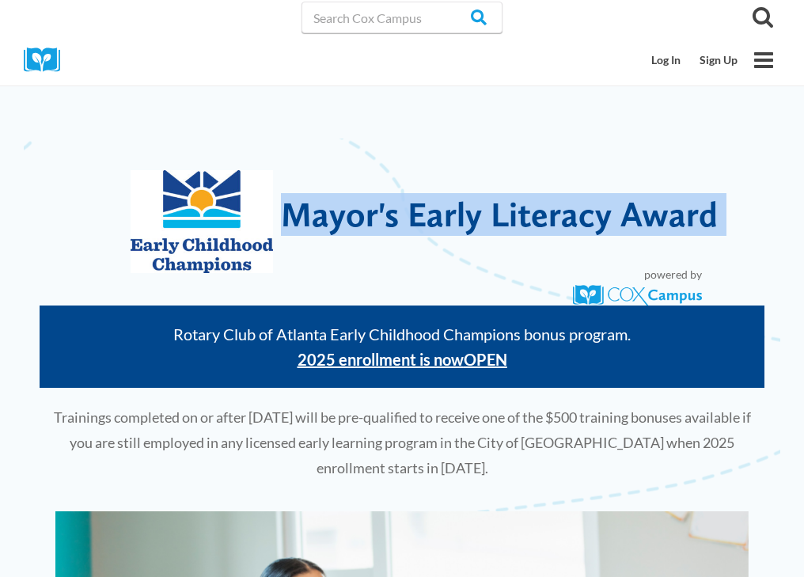
click at [429, 193] on span "Mayor's Early Literacy Award" at bounding box center [499, 214] width 437 height 42
copy div "Mayor's Early Literacy Award"
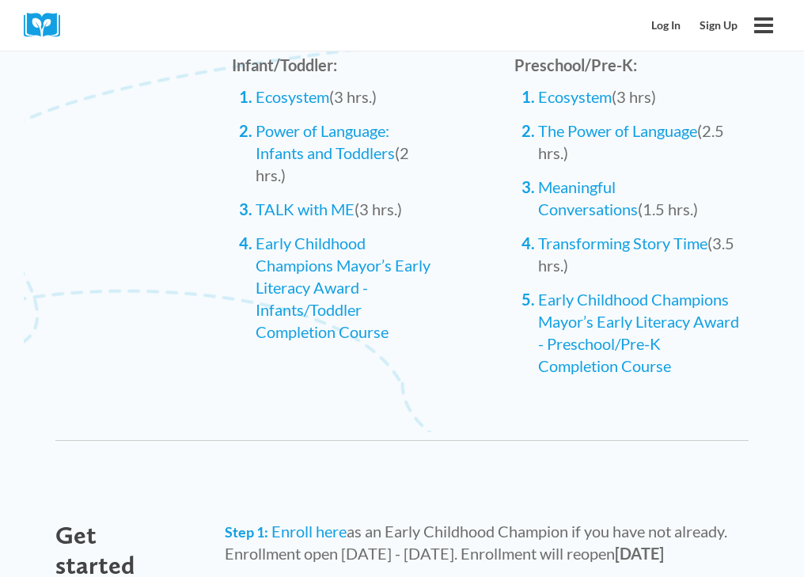
scroll to position [1584, 0]
